Goal: Task Accomplishment & Management: Use online tool/utility

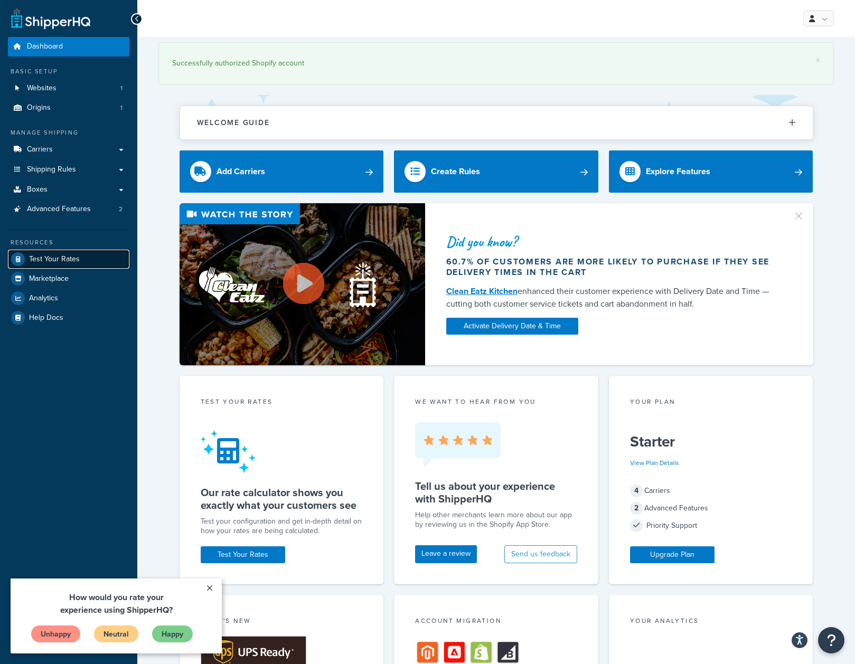
click at [74, 256] on span "Test Your Rates" at bounding box center [54, 259] width 51 height 9
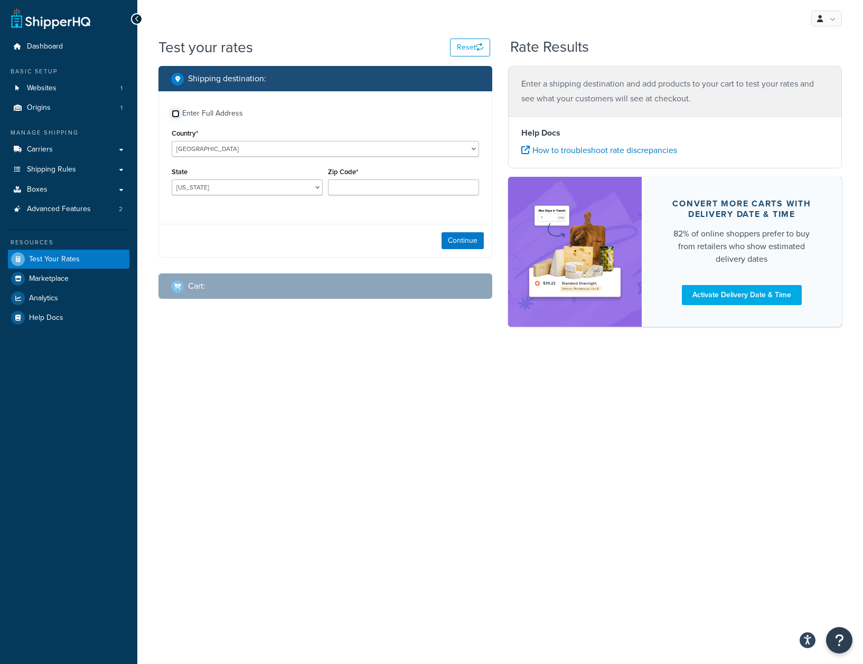
click at [175, 111] on input "Enter Full Address" at bounding box center [176, 114] width 8 height 8
checkbox input "true"
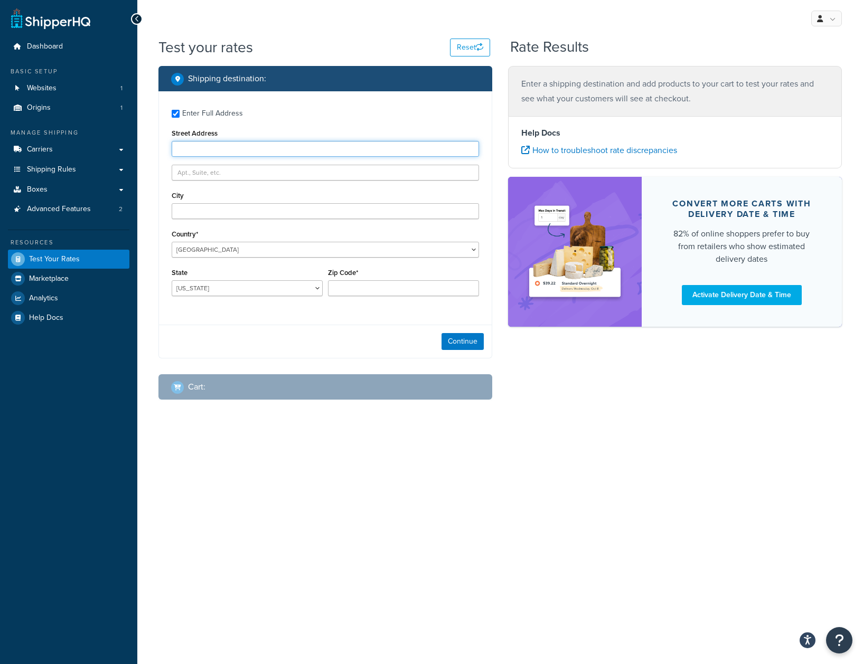
click at [206, 150] on input "Street Address" at bounding box center [325, 149] width 307 height 16
type input "[STREET_ADDRESS][PERSON_NAME]"
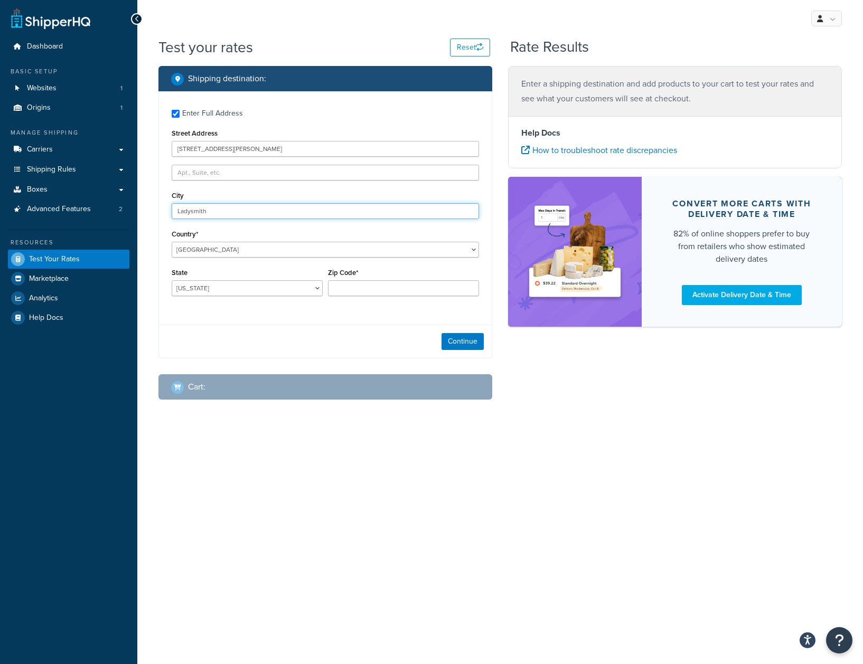
type input "Ladysmith"
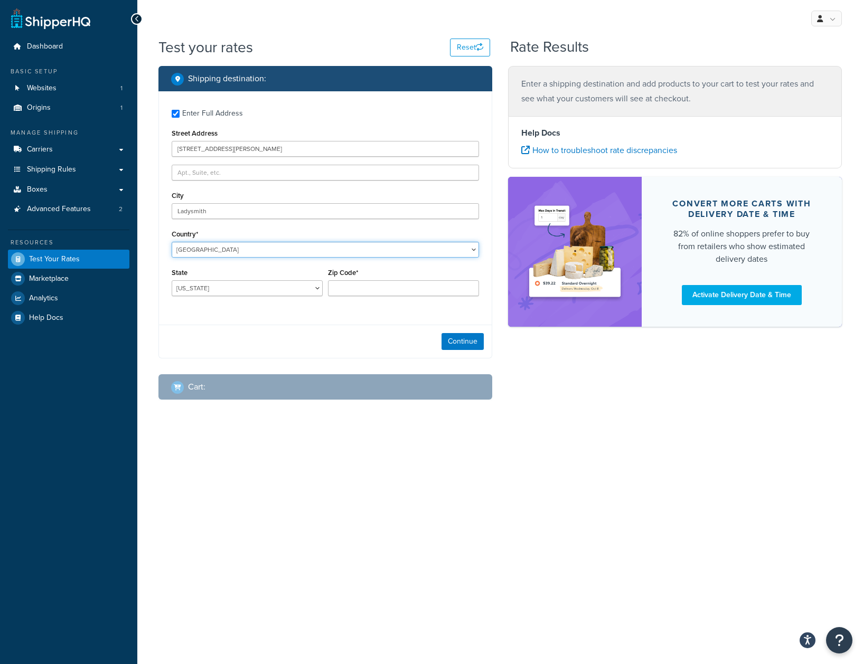
select select "KH"
type input "AL"
type input "C"
type input "BC"
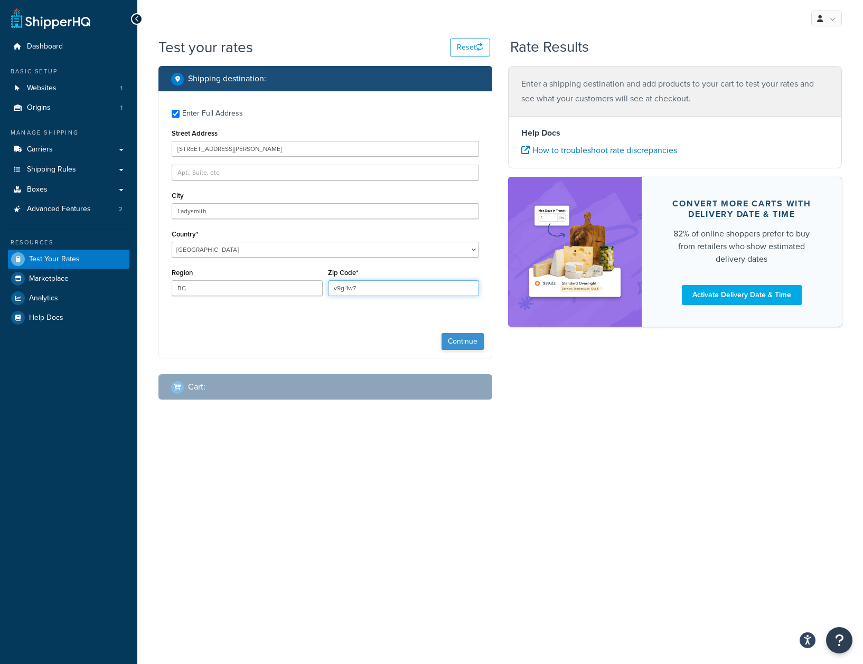
type input "v9g 1w7"
click at [456, 338] on button "Continue" at bounding box center [462, 341] width 42 height 17
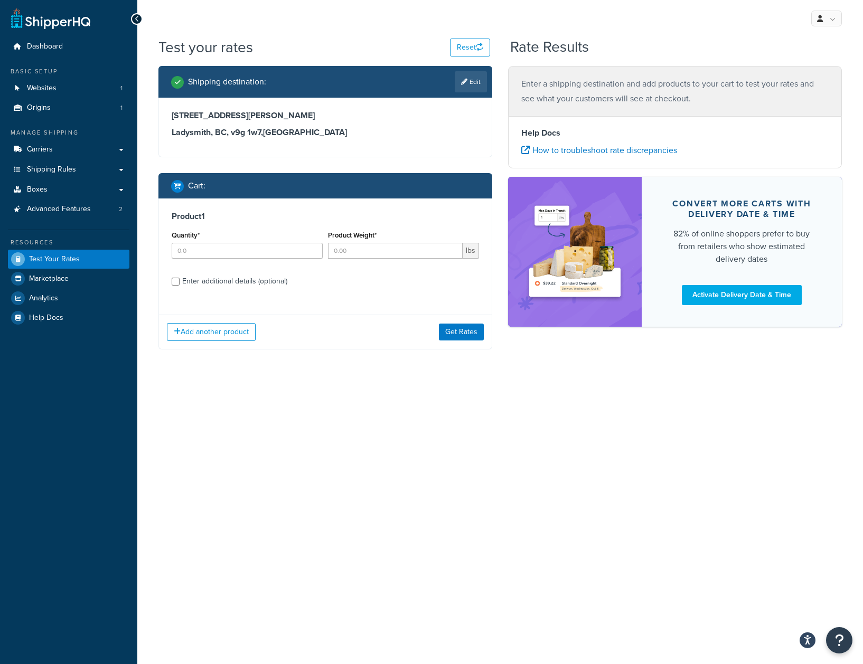
click at [244, 133] on h3 "[STREET_ADDRESS]" at bounding box center [325, 132] width 307 height 11
click at [461, 82] on icon at bounding box center [464, 82] width 6 height 6
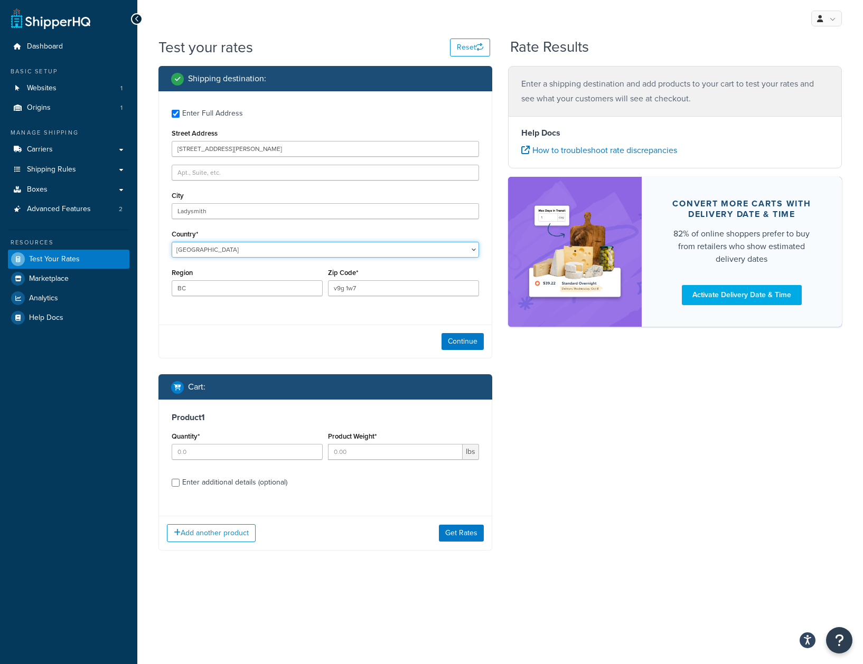
click at [239, 248] on select "[GEOGRAPHIC_DATA] [GEOGRAPHIC_DATA] [GEOGRAPHIC_DATA] [GEOGRAPHIC_DATA] [GEOGRA…" at bounding box center [325, 250] width 307 height 16
select select "CA"
click at [172, 242] on select "[GEOGRAPHIC_DATA] [GEOGRAPHIC_DATA] [GEOGRAPHIC_DATA] [GEOGRAPHIC_DATA] [GEOGRA…" at bounding box center [325, 250] width 307 height 16
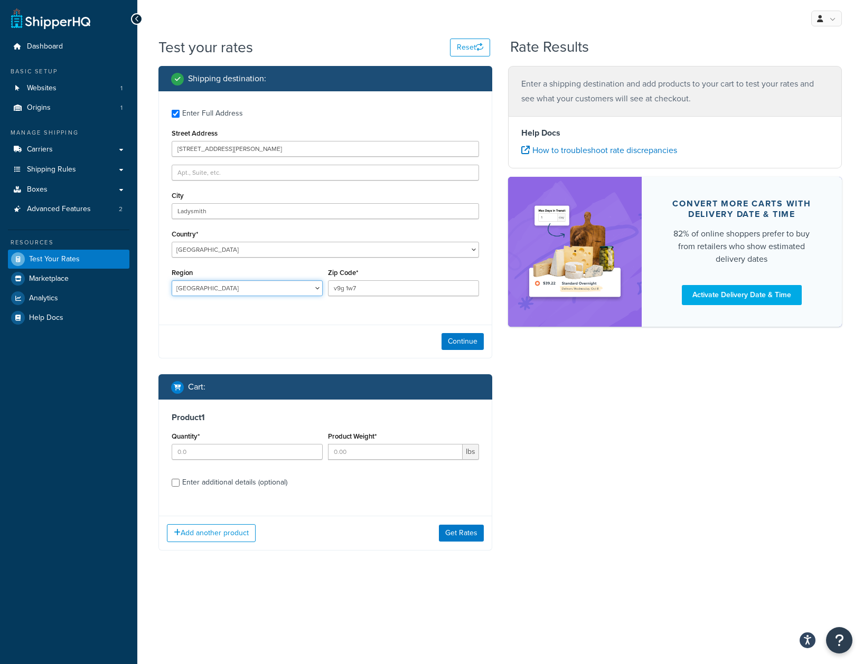
click at [297, 292] on select "[GEOGRAPHIC_DATA] [GEOGRAPHIC_DATA] [GEOGRAPHIC_DATA] [GEOGRAPHIC_DATA] [GEOGRA…" at bounding box center [247, 288] width 151 height 16
select select "BC"
click at [172, 280] on select "[GEOGRAPHIC_DATA] [GEOGRAPHIC_DATA] [GEOGRAPHIC_DATA] [GEOGRAPHIC_DATA] [GEOGRA…" at bounding box center [247, 288] width 151 height 16
click at [465, 339] on button "Continue" at bounding box center [462, 341] width 42 height 17
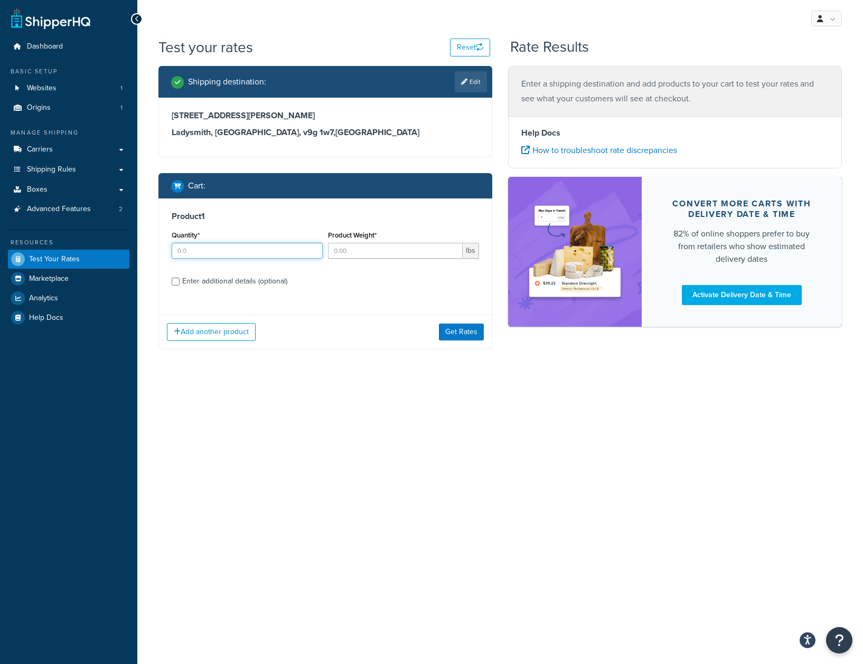
click at [287, 251] on input "Quantity*" at bounding box center [247, 251] width 151 height 16
type input "1"
click at [391, 256] on input "Product Weight*" at bounding box center [395, 251] width 135 height 16
type input "2"
click at [217, 284] on div "Enter additional details (optional)" at bounding box center [234, 281] width 105 height 15
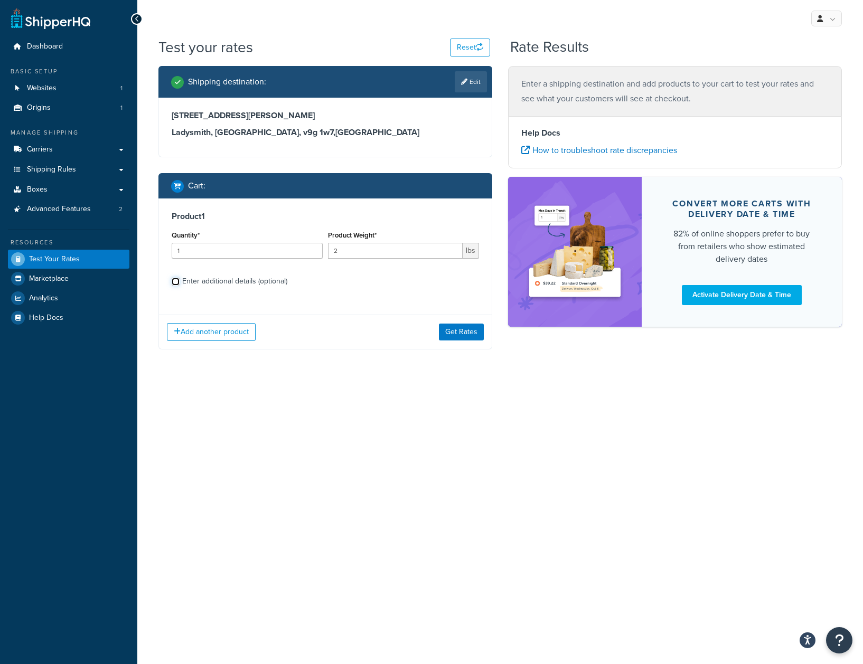
click at [179, 284] on input "Enter additional details (optional)" at bounding box center [176, 282] width 8 height 8
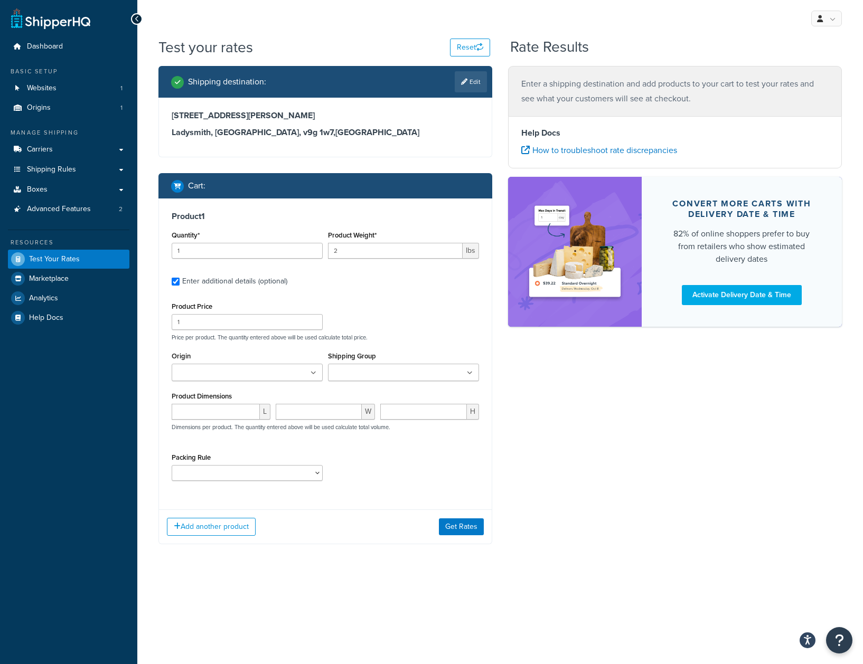
click at [220, 284] on div "Enter additional details (optional)" at bounding box center [234, 281] width 105 height 15
click at [179, 284] on input "Enter additional details (optional)" at bounding box center [176, 282] width 8 height 8
checkbox input "false"
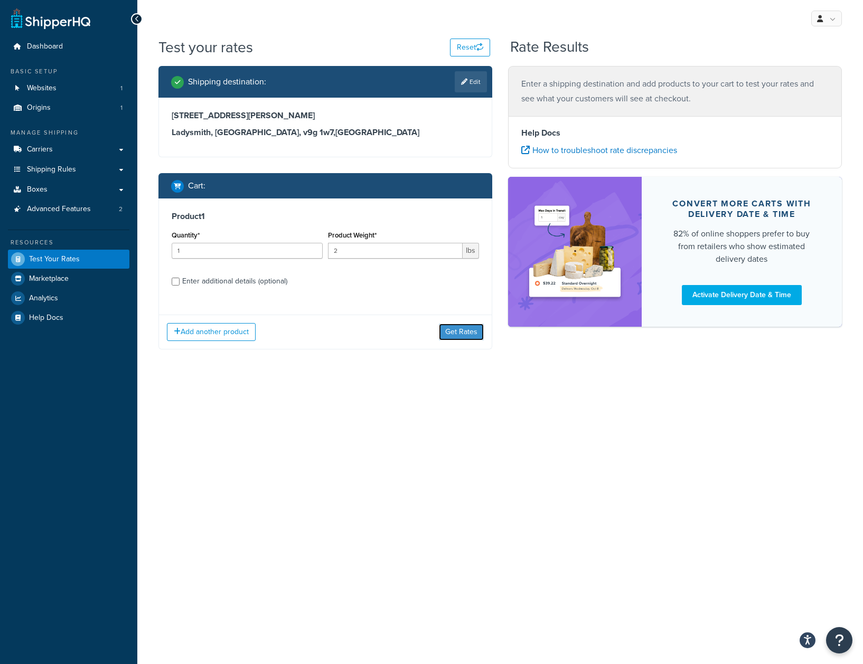
click at [448, 333] on button "Get Rates" at bounding box center [461, 332] width 45 height 17
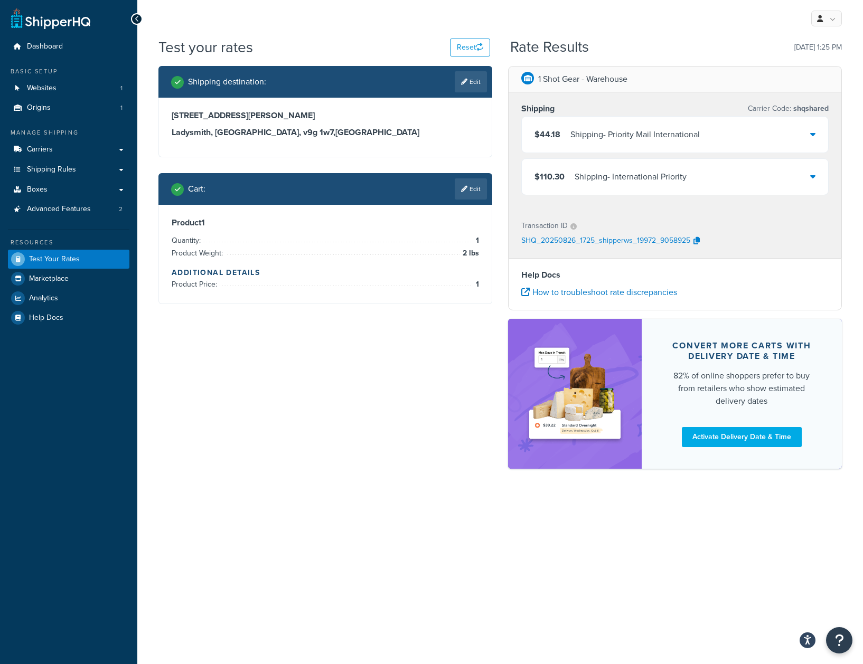
click at [812, 134] on icon at bounding box center [812, 134] width 5 height 8
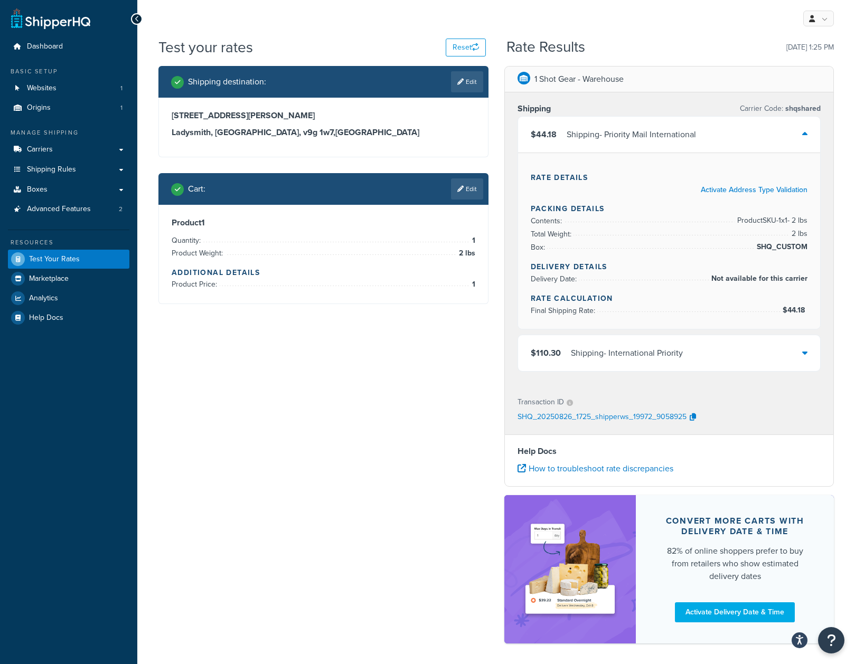
click at [807, 349] on icon at bounding box center [804, 352] width 5 height 8
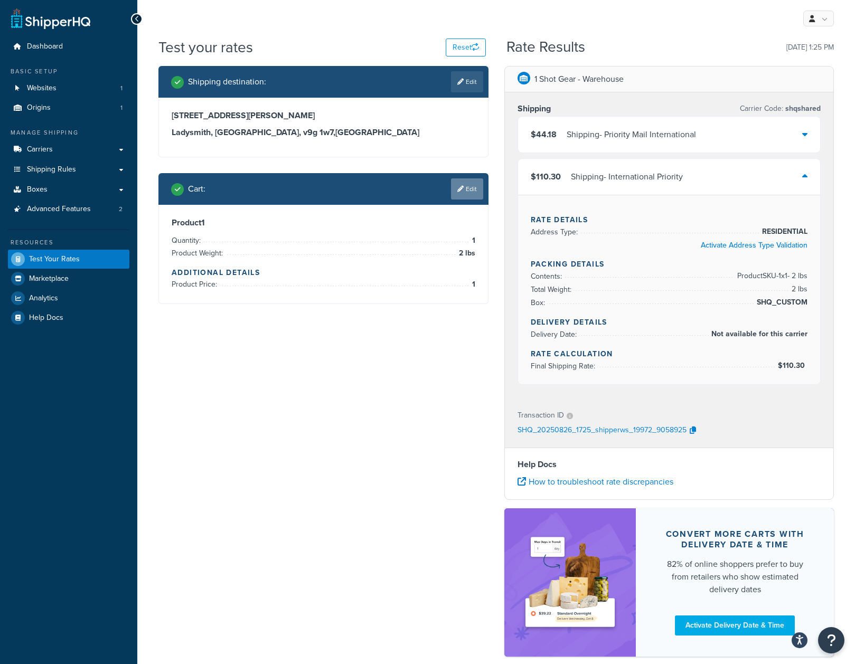
click at [474, 186] on link "Edit" at bounding box center [467, 188] width 32 height 21
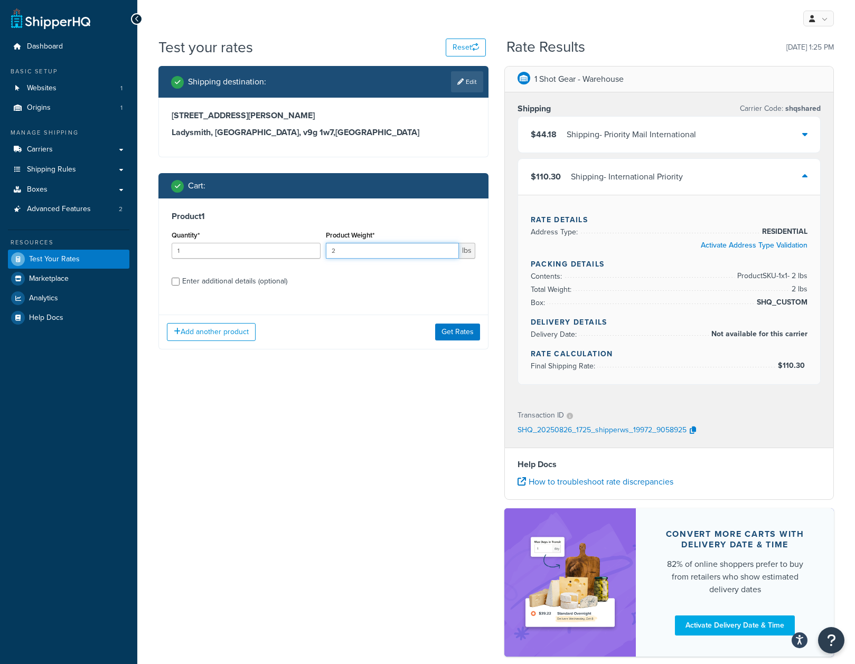
click at [404, 250] on input "2" at bounding box center [392, 251] width 133 height 16
type input "3"
click at [451, 332] on button "Get Rates" at bounding box center [457, 332] width 45 height 17
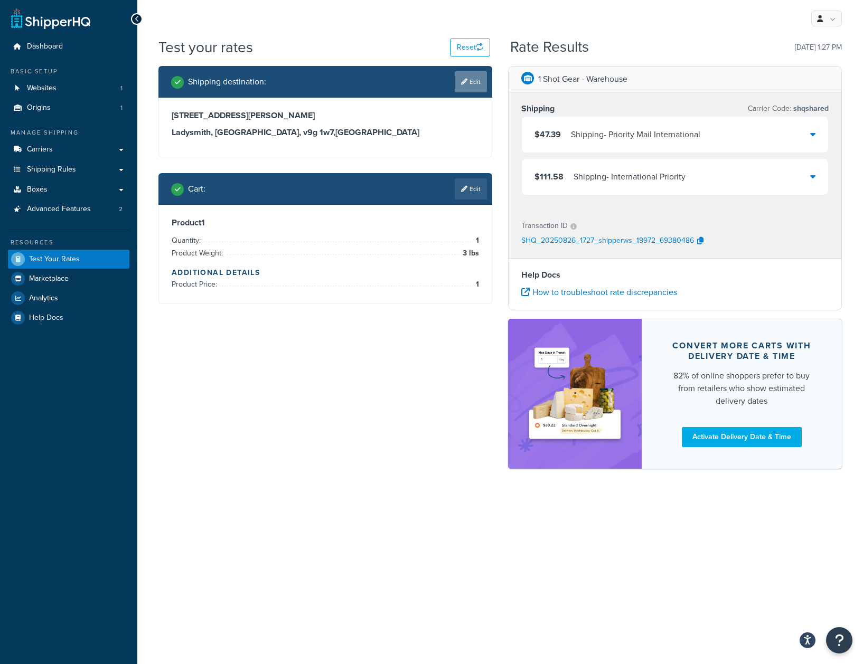
click at [475, 82] on link "Edit" at bounding box center [471, 81] width 32 height 21
select select "CA"
select select "BC"
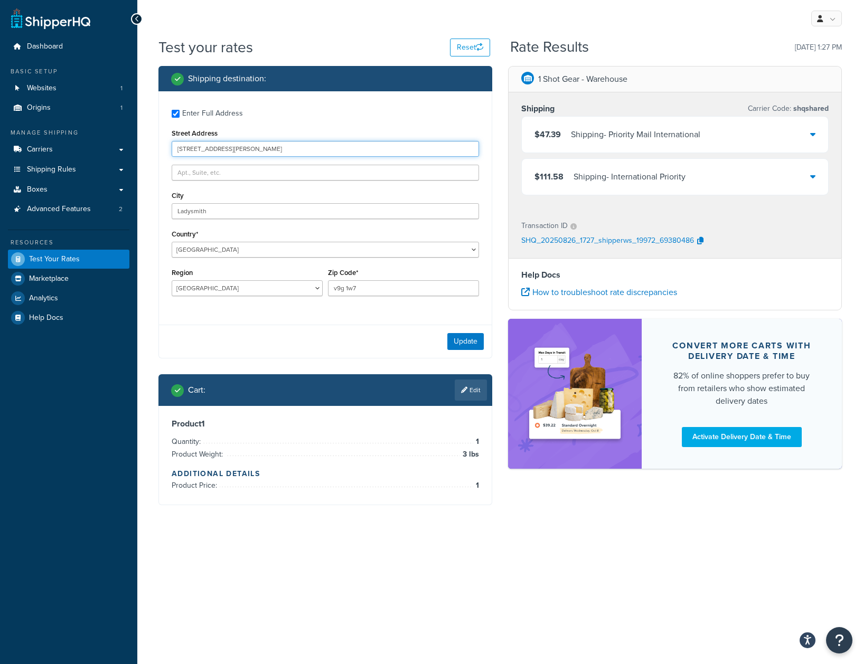
click at [278, 148] on input "[STREET_ADDRESS][PERSON_NAME]" at bounding box center [325, 149] width 307 height 16
type input "Bokoi Minamimachi 3-14-3"
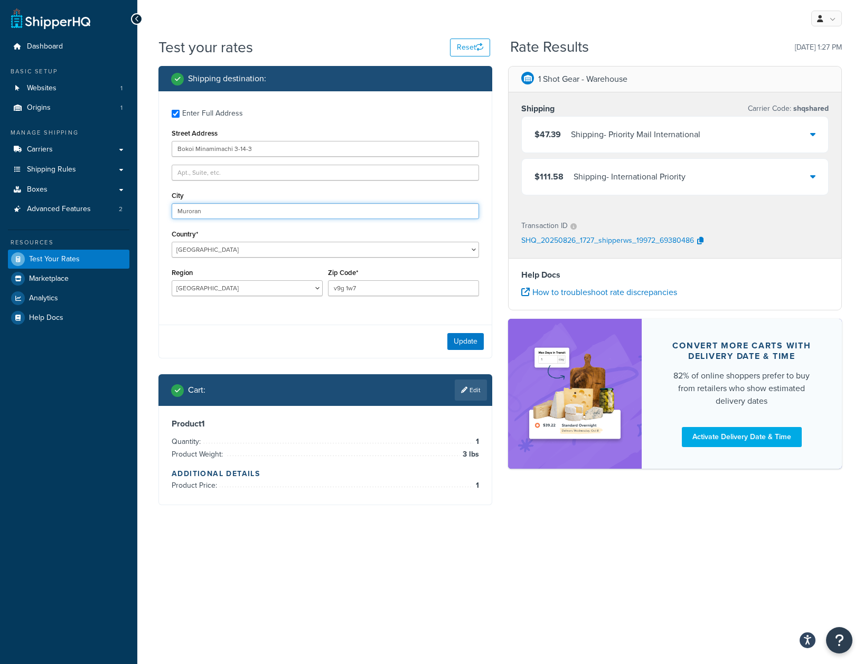
type input "Muroran"
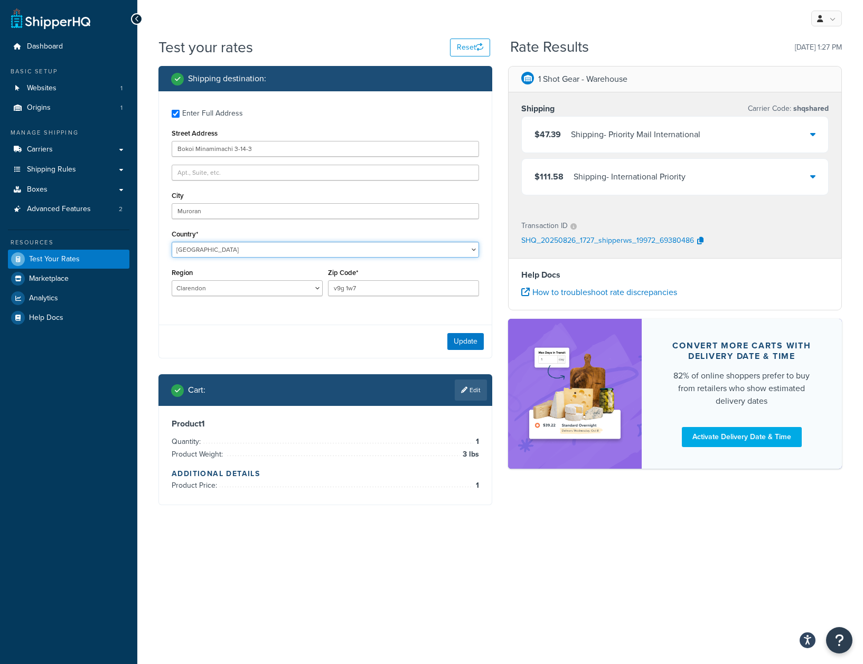
select select "JP"
click at [287, 286] on select "[PERSON_NAME] [PERSON_NAME][GEOGRAPHIC_DATA] [GEOGRAPHIC_DATA] Fukui [GEOGRAPHI…" at bounding box center [247, 288] width 151 height 16
select select "1"
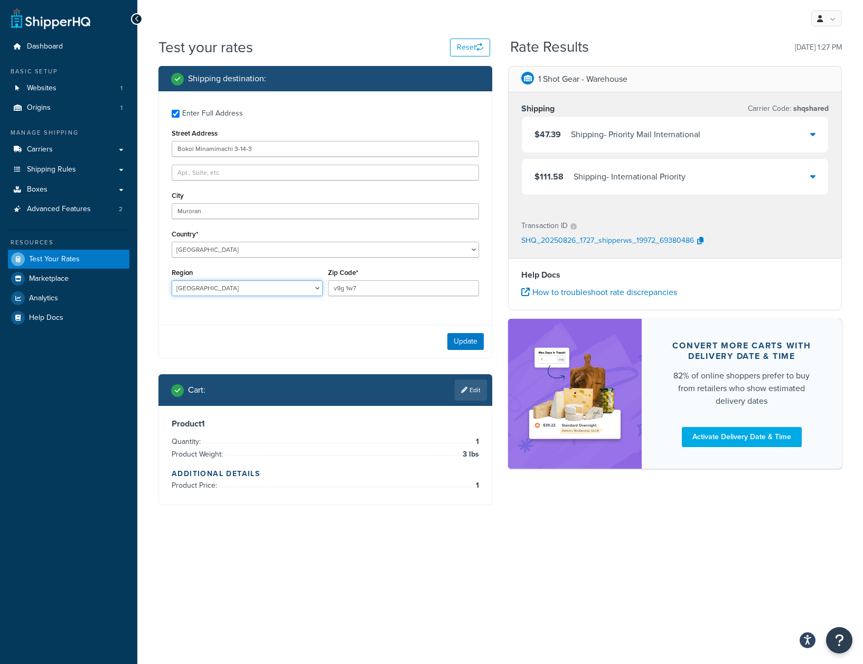
click at [172, 280] on select "[PERSON_NAME] [PERSON_NAME][GEOGRAPHIC_DATA] [GEOGRAPHIC_DATA] Fukui [GEOGRAPHI…" at bounding box center [247, 288] width 151 height 16
click at [398, 285] on input "v9g 1w7" at bounding box center [403, 288] width 151 height 16
type input "051-0003"
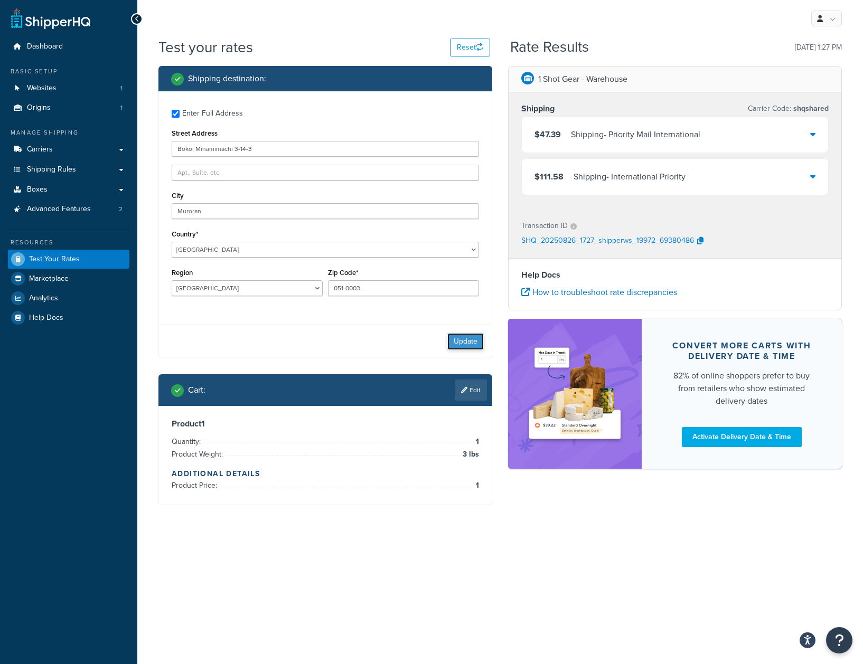
click at [462, 339] on button "Update" at bounding box center [465, 341] width 36 height 17
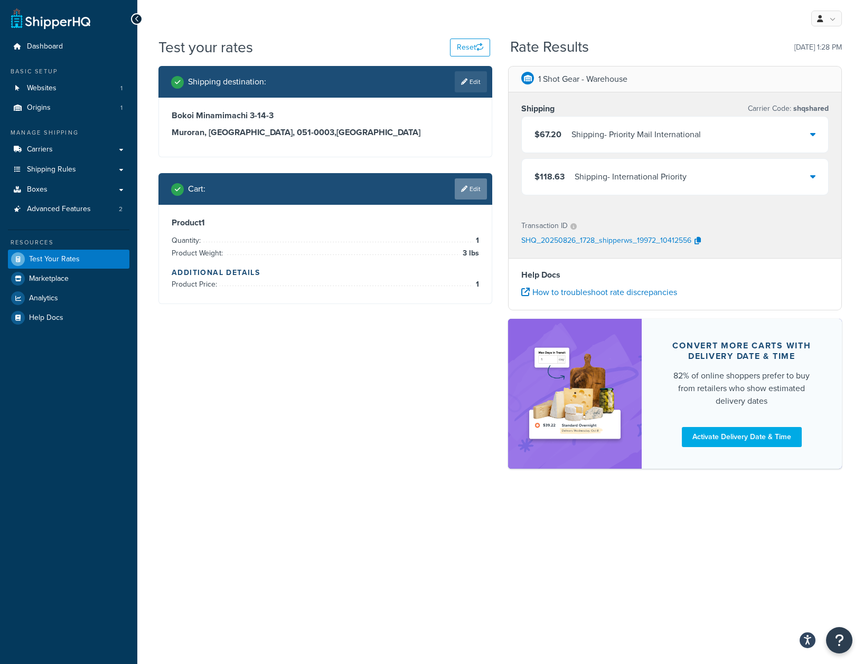
click at [476, 188] on link "Edit" at bounding box center [471, 188] width 32 height 21
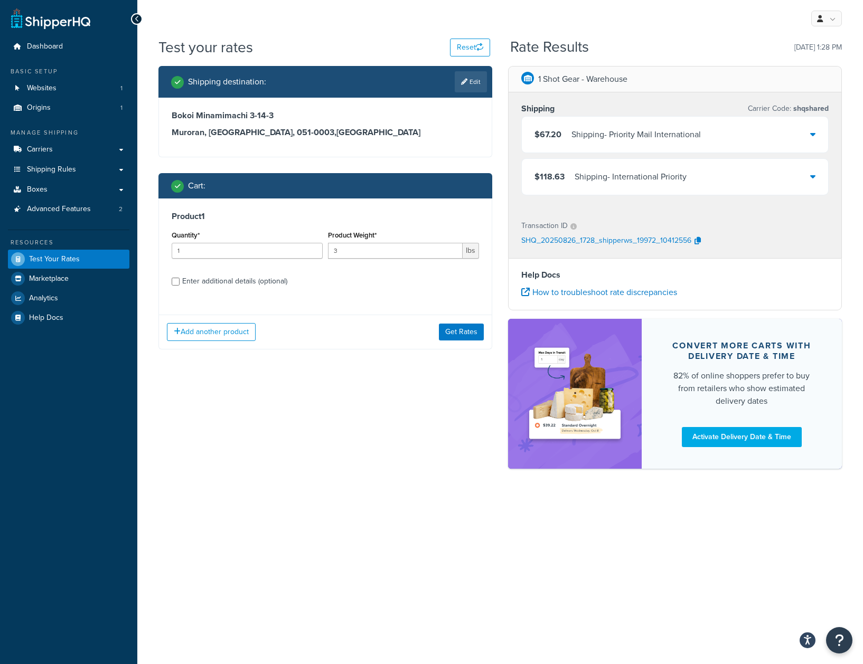
drag, startPoint x: 474, startPoint y: 262, endPoint x: 346, endPoint y: 445, distance: 223.3
click at [346, 445] on div "Shipping destination : Edit Bokoi Minamimachi 3-14-3 [GEOGRAPHIC_DATA], [GEOGRA…" at bounding box center [499, 272] width 699 height 413
